Goal: Task Accomplishment & Management: Manage account settings

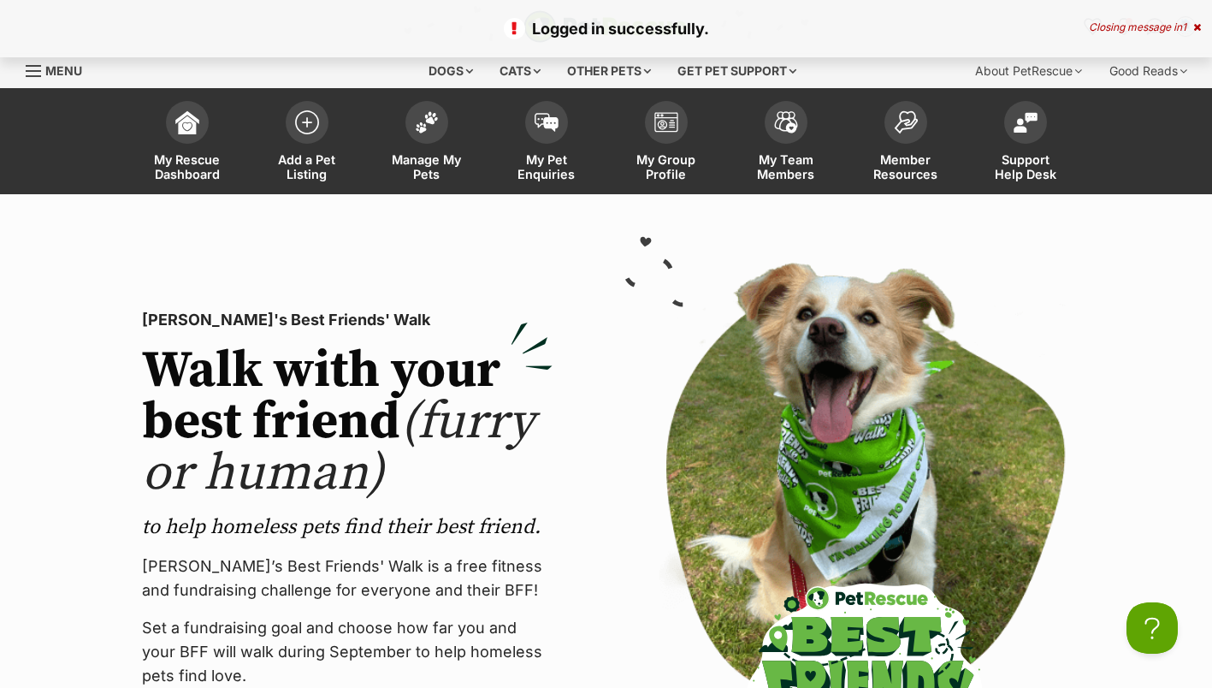
click at [436, 144] on link "Manage My Pets" at bounding box center [427, 143] width 120 height 102
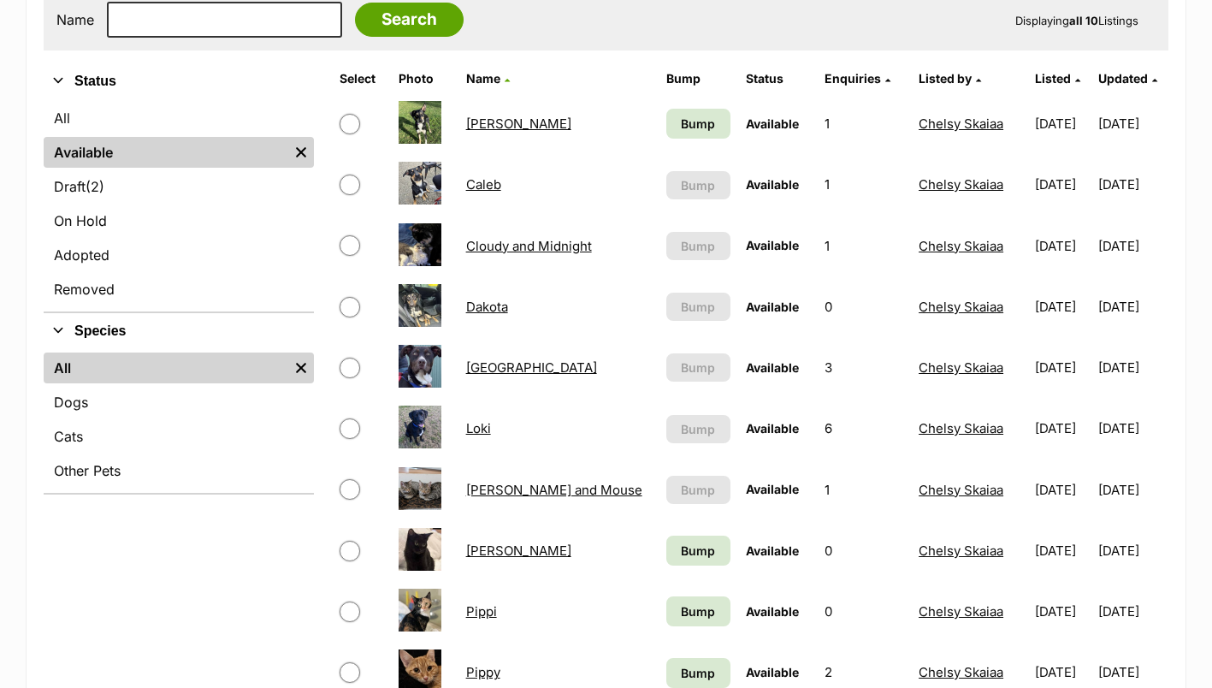
scroll to position [560, 0]
click at [485, 305] on link "Dakota" at bounding box center [487, 307] width 42 height 16
